Goal: Find specific page/section: Find specific page/section

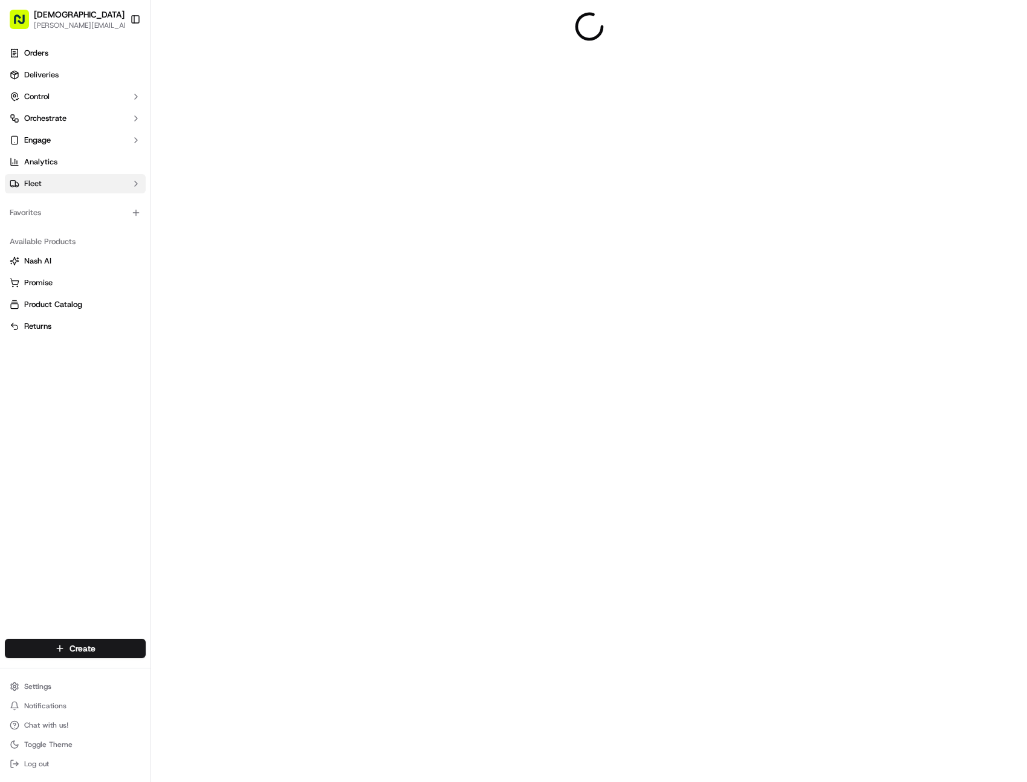
click at [60, 180] on button "Fleet" at bounding box center [75, 183] width 141 height 19
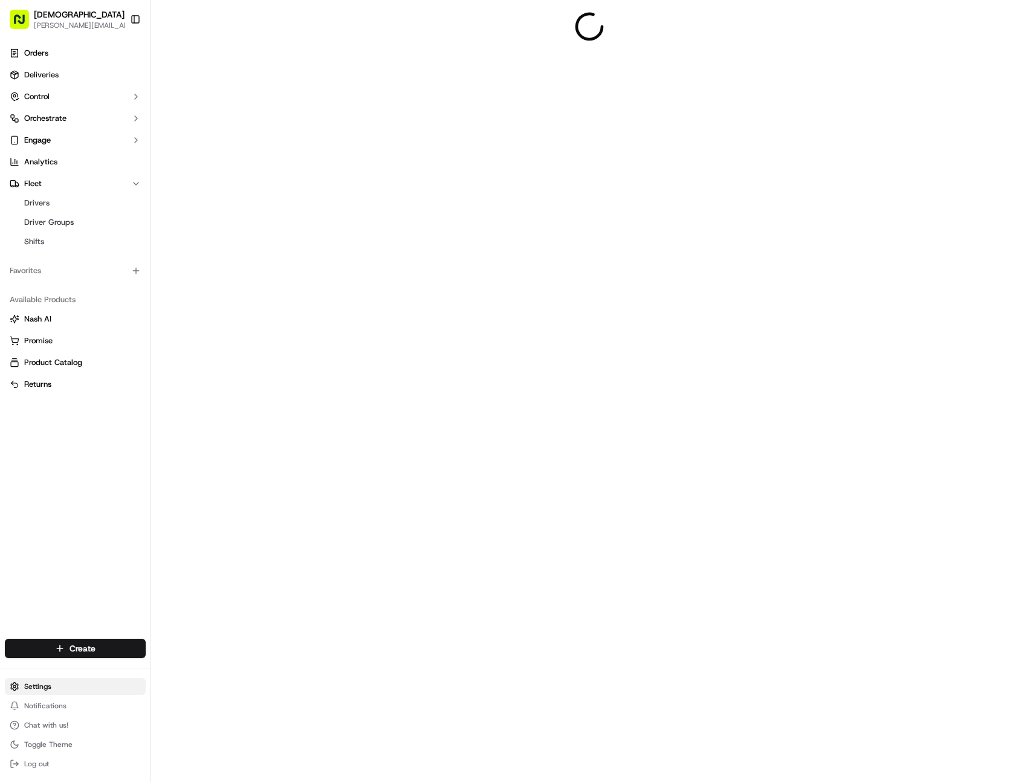
click at [57, 688] on html "Sharebite [PERSON_NAME][EMAIL_ADDRESS][DOMAIN_NAME] Toggle Sidebar Orders Deliv…" at bounding box center [513, 391] width 1027 height 782
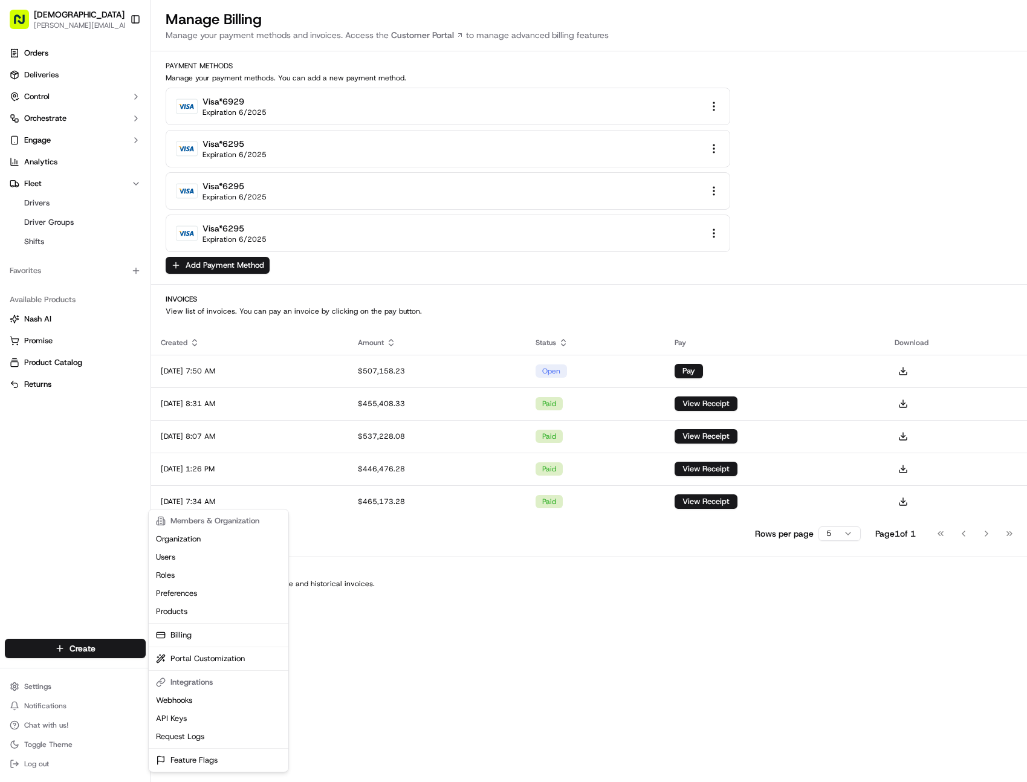
click at [77, 488] on html "Sharebite [PERSON_NAME][EMAIL_ADDRESS][DOMAIN_NAME] Toggle Sidebar Orders Deliv…" at bounding box center [513, 391] width 1027 height 782
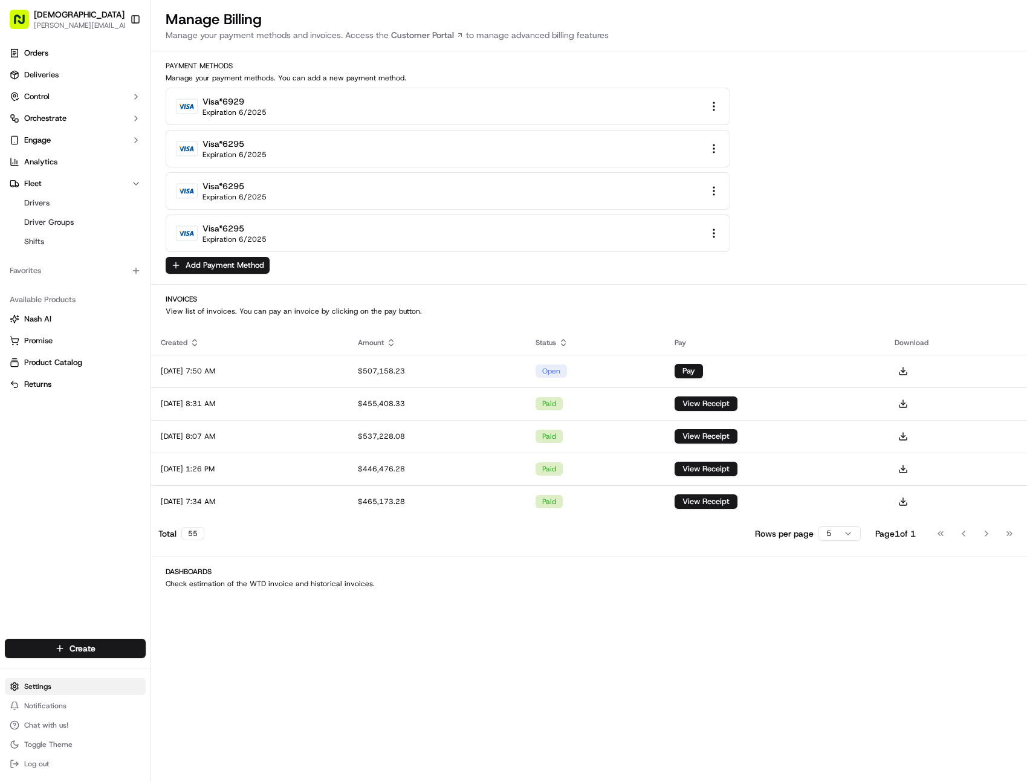
click at [33, 688] on html "Sharebite [PERSON_NAME][EMAIL_ADDRESS][DOMAIN_NAME] Toggle Sidebar Orders Deliv…" at bounding box center [513, 391] width 1027 height 782
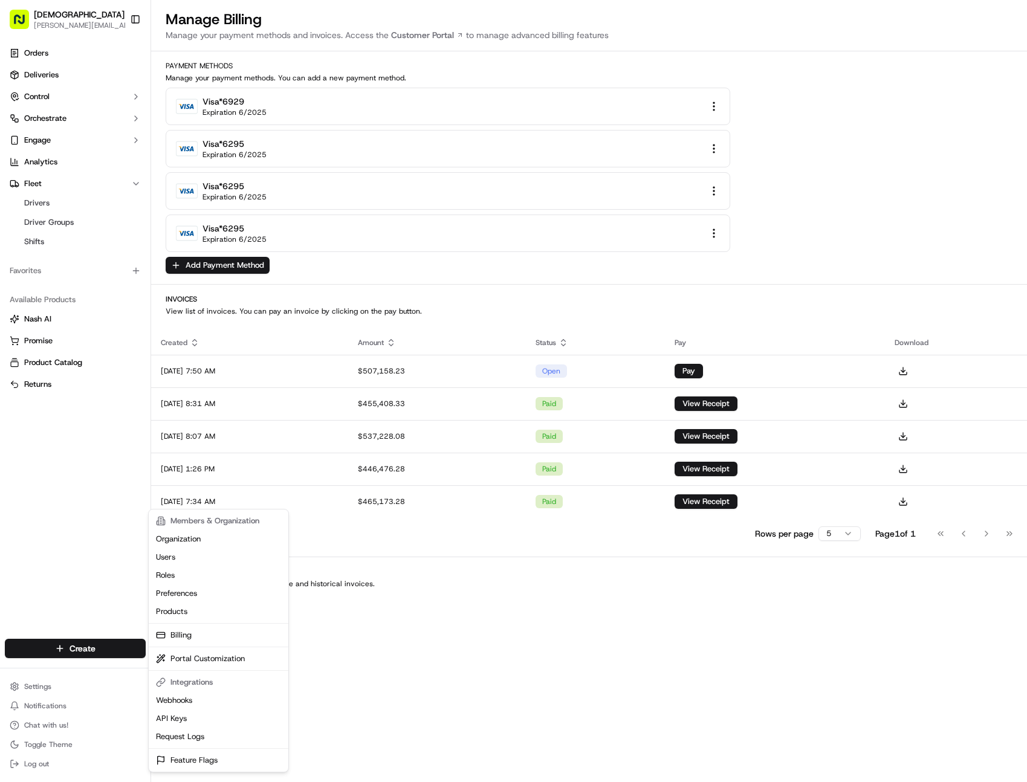
click at [118, 575] on html "Sharebite [PERSON_NAME][EMAIL_ADDRESS][DOMAIN_NAME] Toggle Sidebar Orders Deliv…" at bounding box center [513, 391] width 1027 height 782
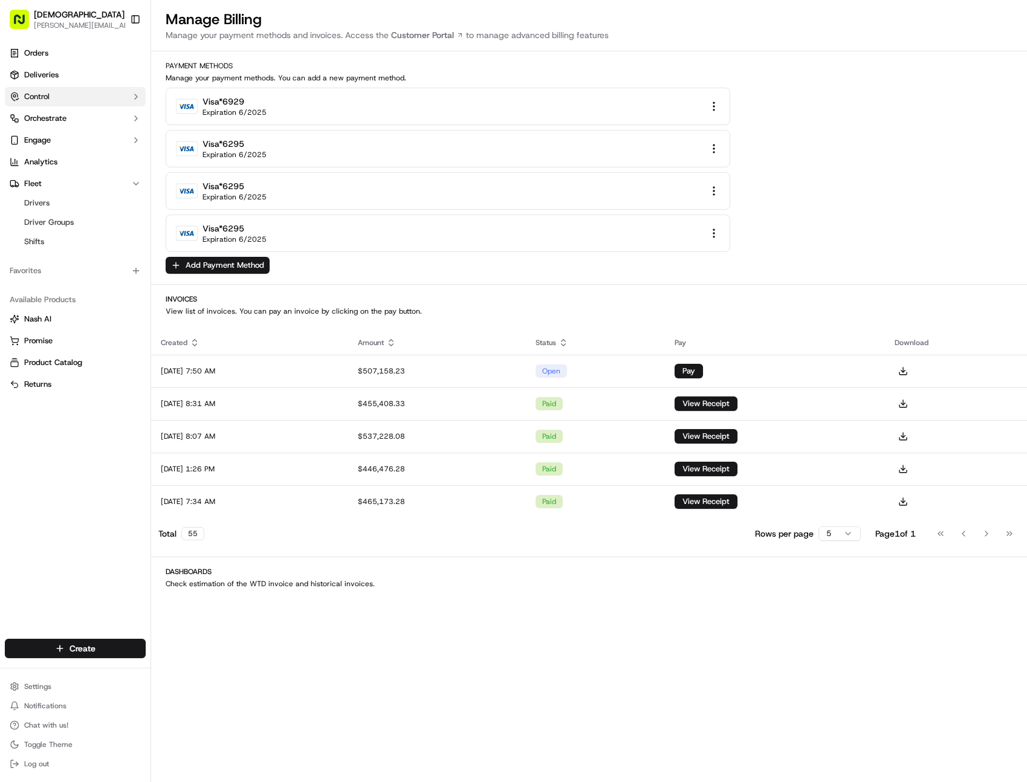
click at [68, 92] on button "Control" at bounding box center [75, 96] width 141 height 19
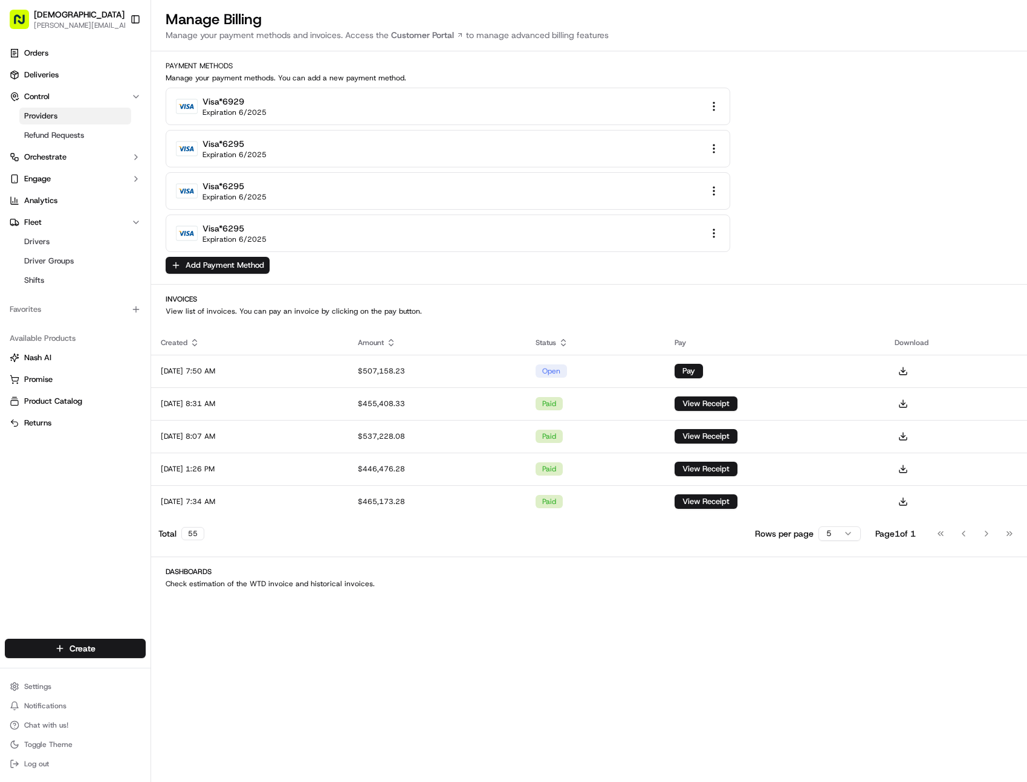
click at [59, 117] on link "Providers" at bounding box center [75, 116] width 112 height 17
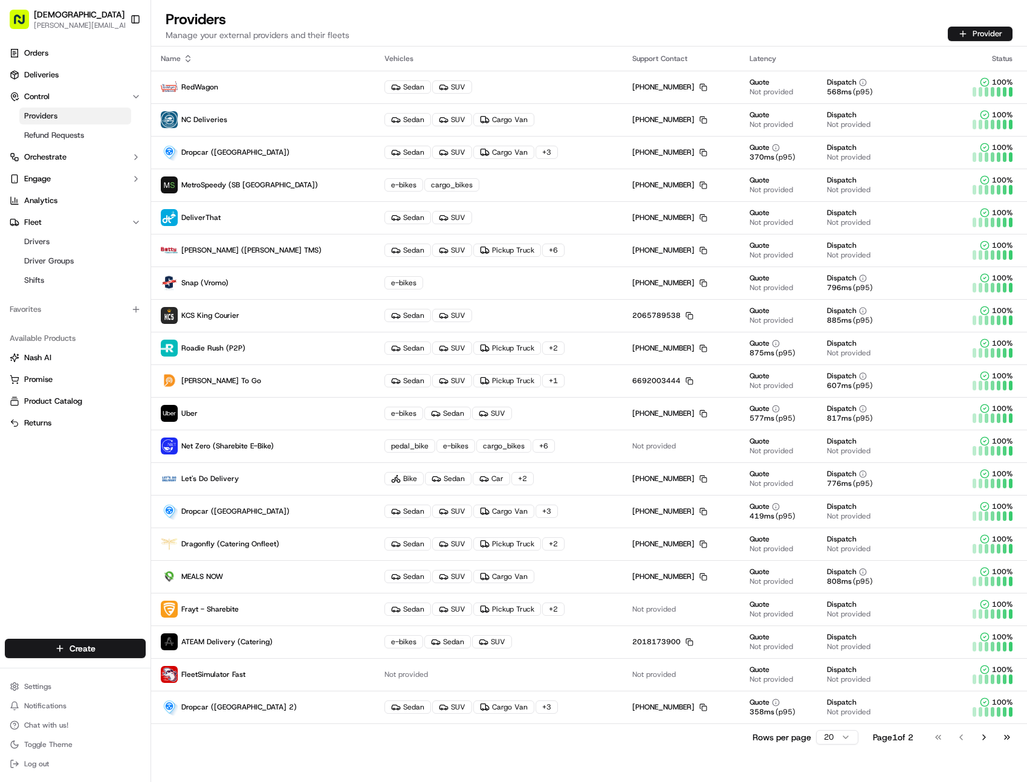
click at [824, 737] on html "Sharebite [PERSON_NAME][EMAIL_ADDRESS][DOMAIN_NAME] Toggle Sidebar Orders Deliv…" at bounding box center [513, 391] width 1027 height 782
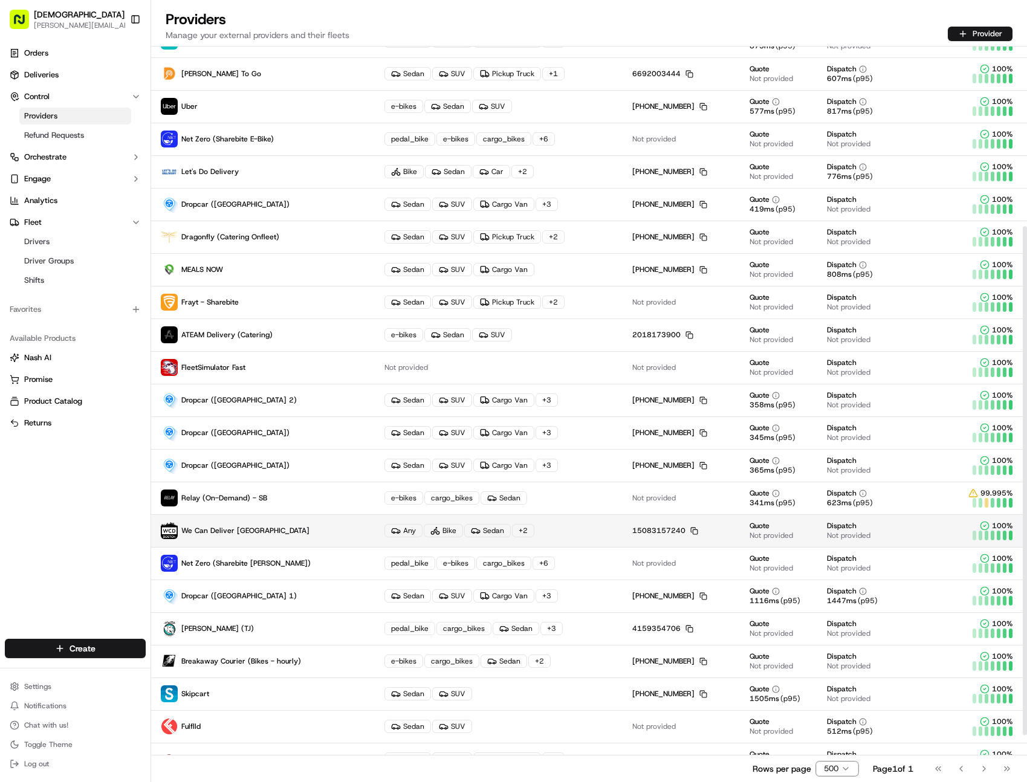
scroll to position [328, 0]
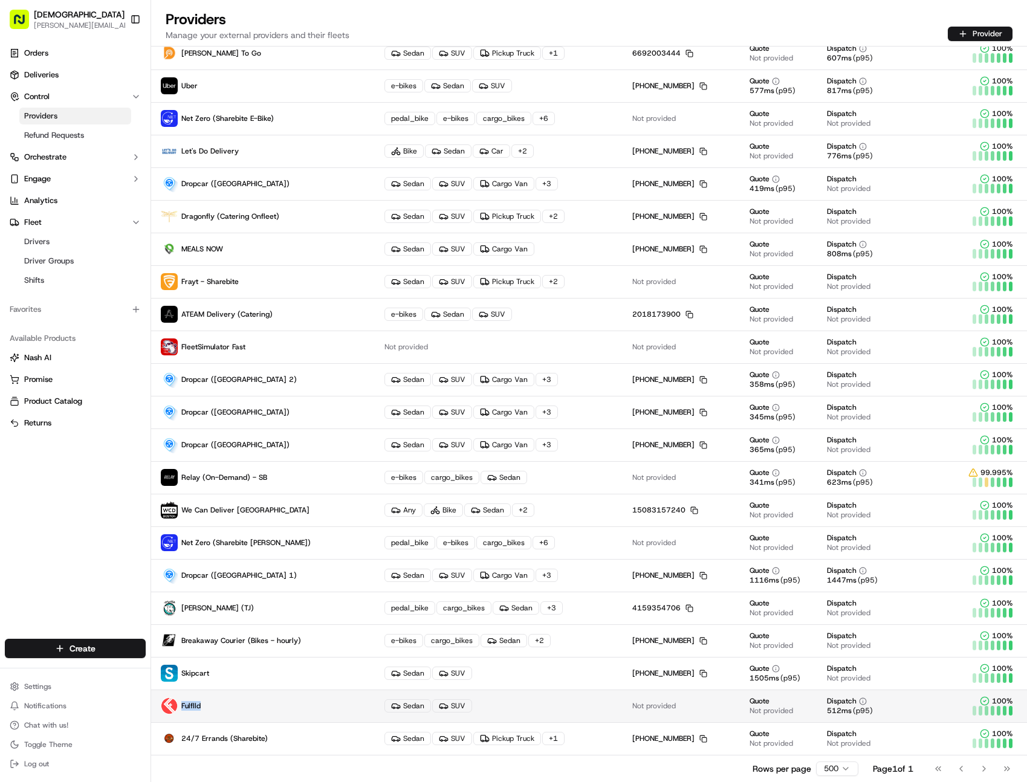
click at [264, 699] on p "Fulflld" at bounding box center [263, 705] width 204 height 17
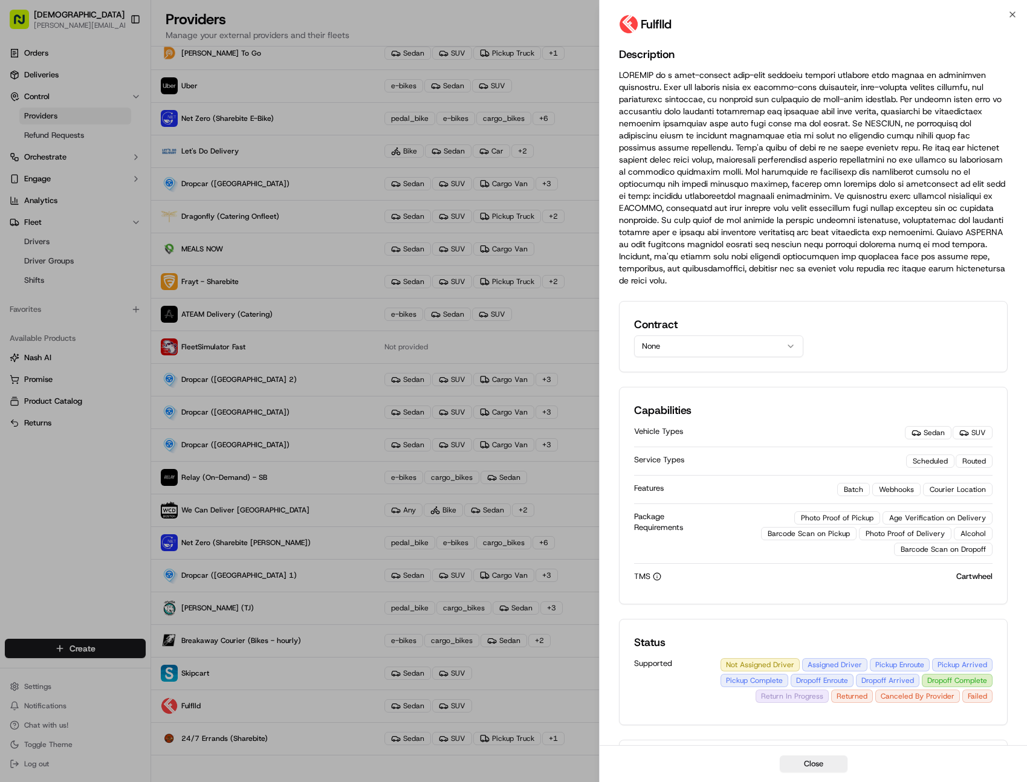
click at [786, 341] on icon "button" at bounding box center [791, 346] width 10 height 10
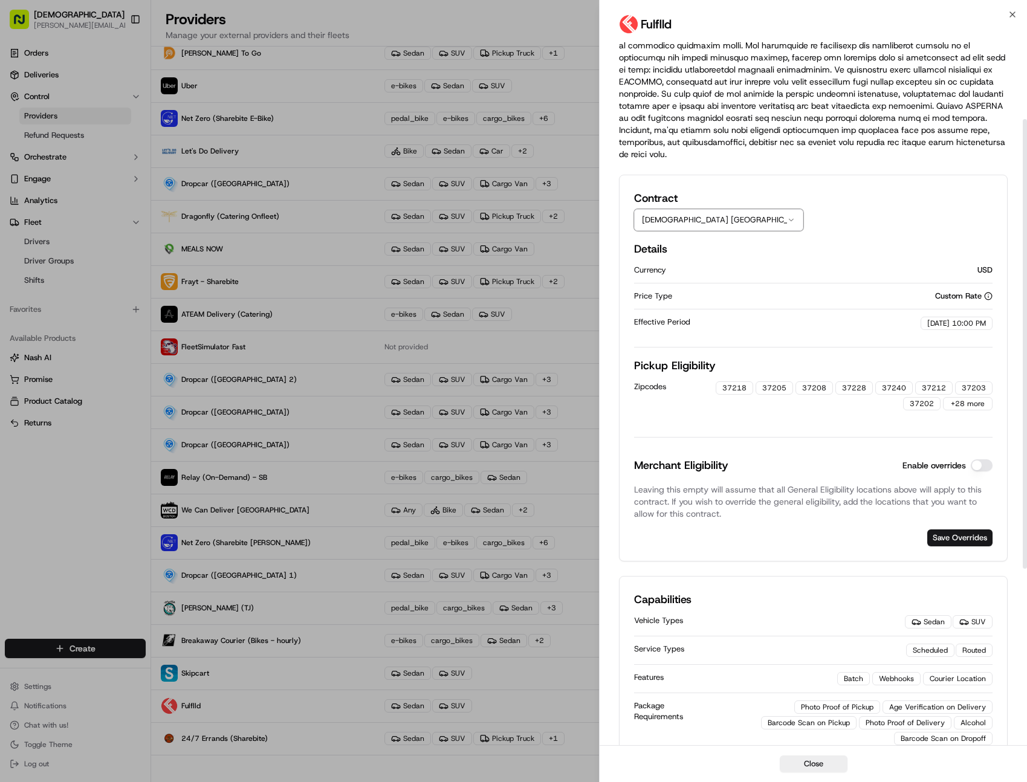
scroll to position [41, 0]
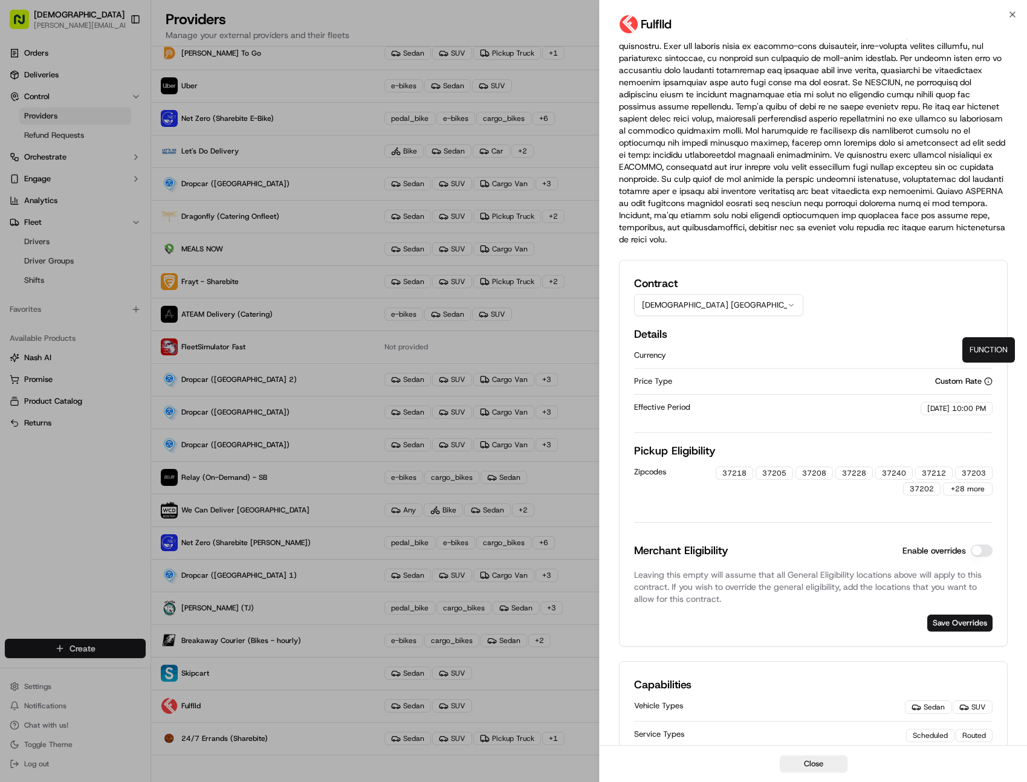
click at [990, 377] on icon "button" at bounding box center [988, 381] width 8 height 8
click at [789, 304] on icon "button" at bounding box center [791, 305] width 4 height 2
click at [845, 302] on div "Contract Sharebite [GEOGRAPHIC_DATA]" at bounding box center [813, 295] width 358 height 41
